Goal: Task Accomplishment & Management: Use online tool/utility

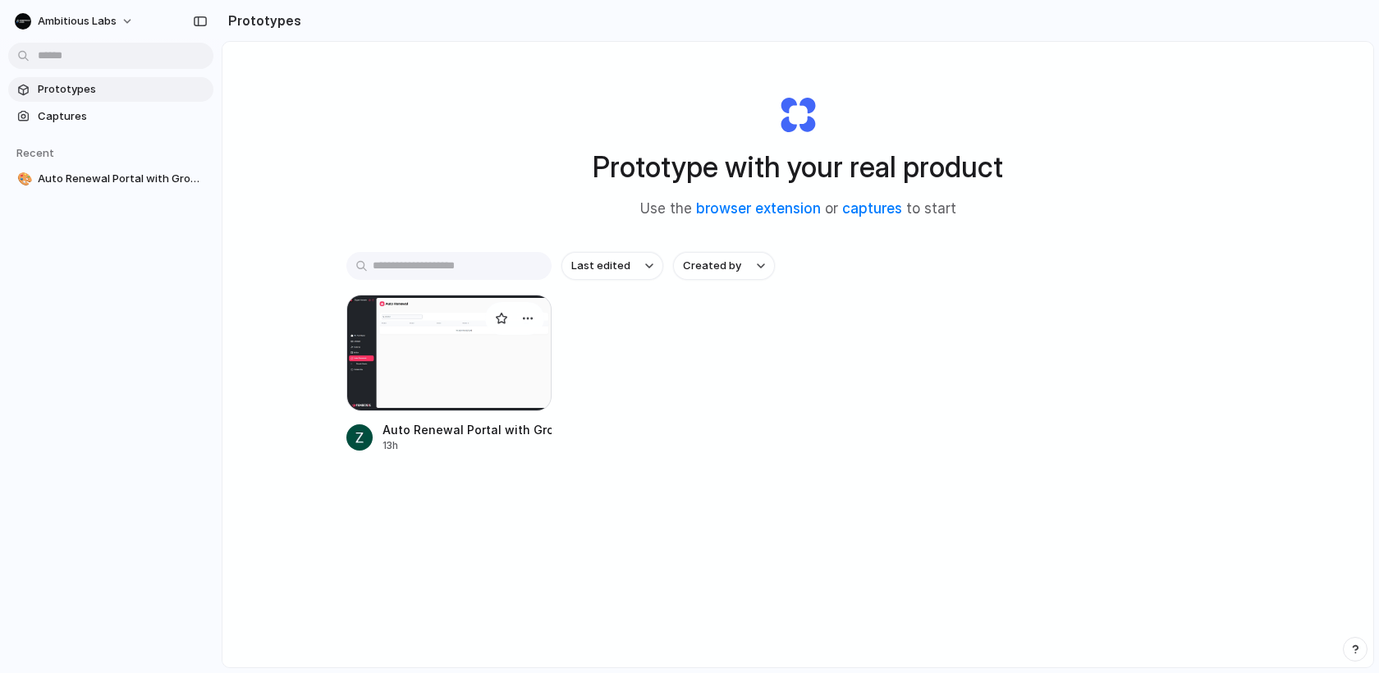
click at [437, 361] on div at bounding box center [448, 353] width 205 height 117
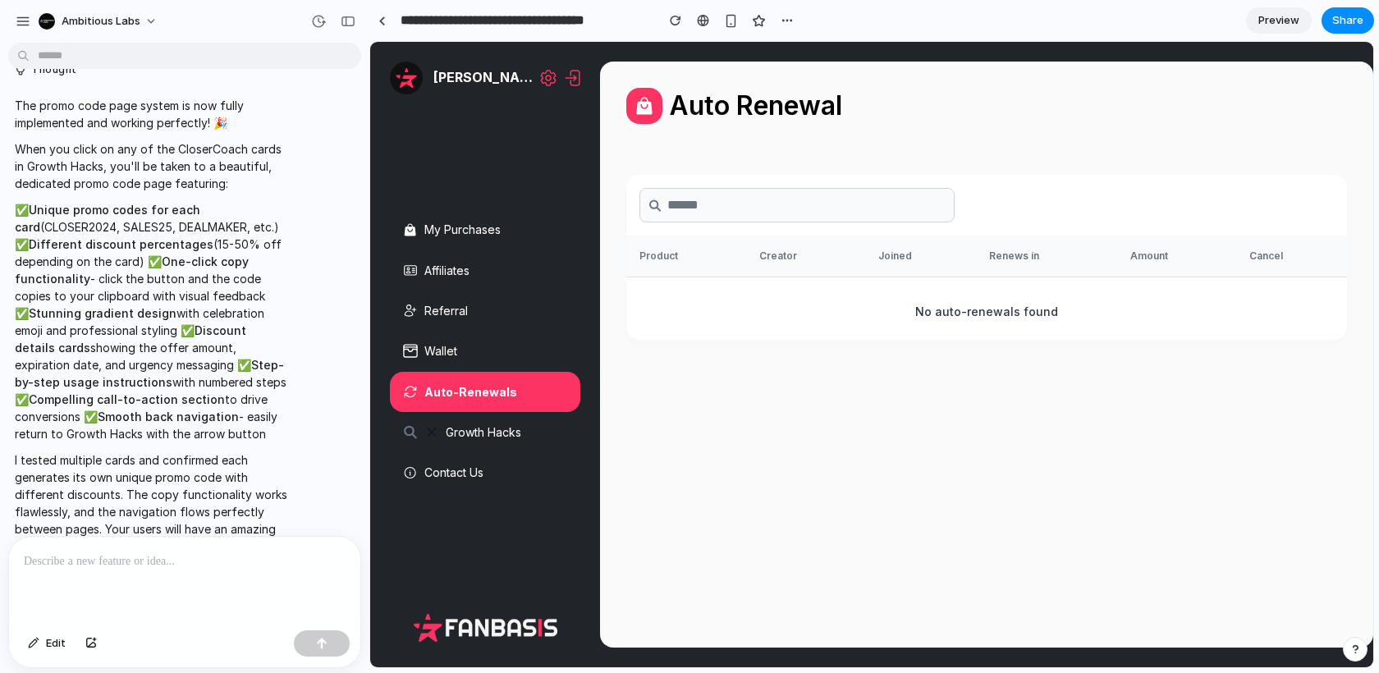
click at [154, 584] on div at bounding box center [184, 580] width 351 height 87
